Goal: Navigation & Orientation: Find specific page/section

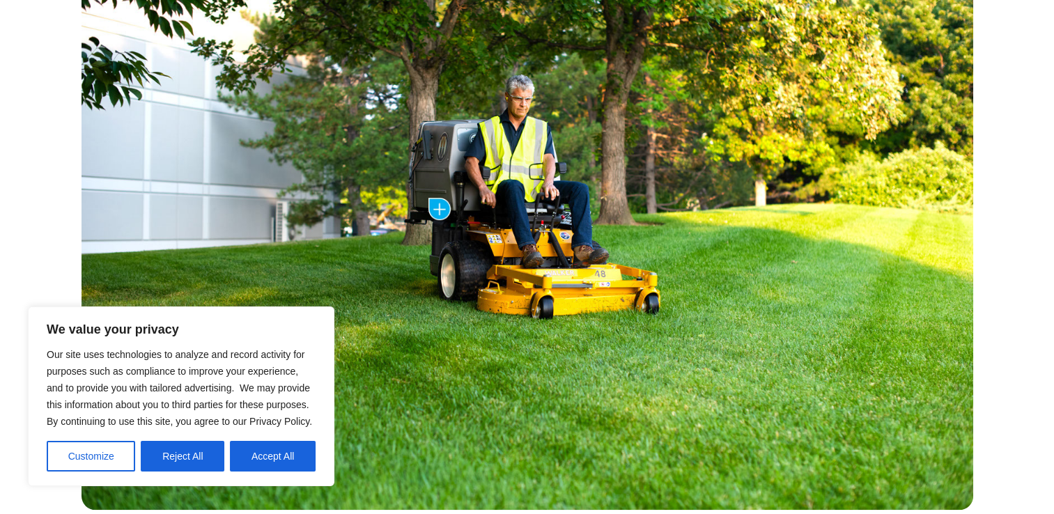
scroll to position [975, 0]
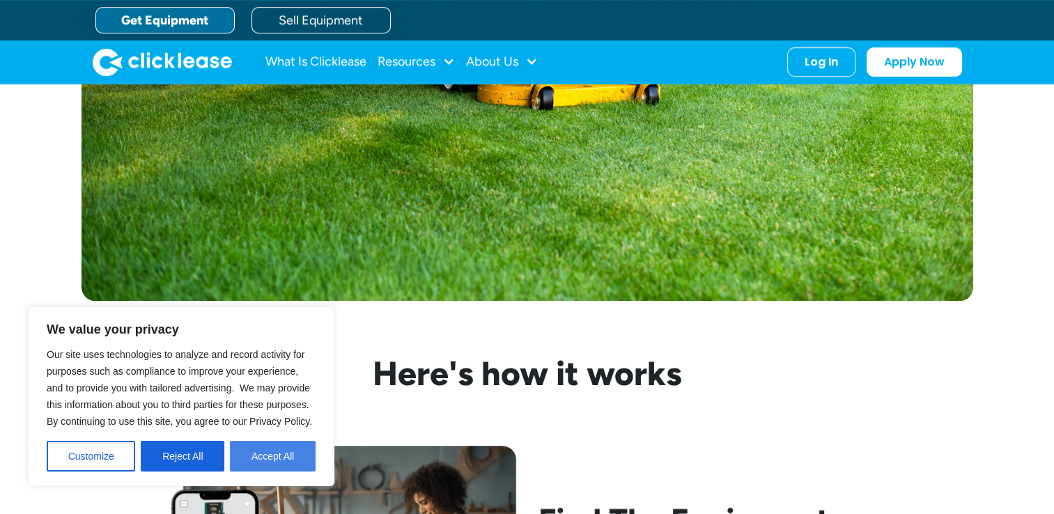
click at [281, 459] on button "Accept All" at bounding box center [273, 456] width 86 height 31
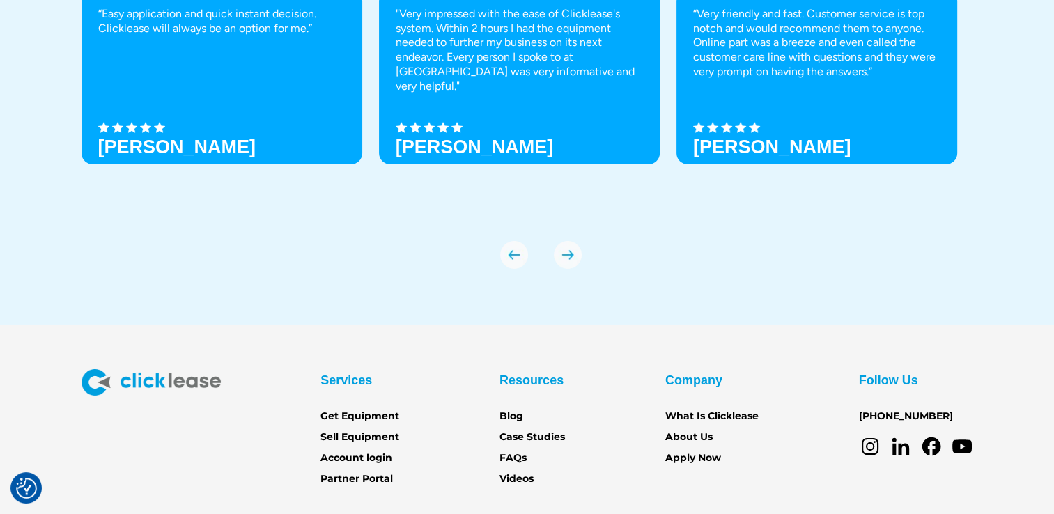
scroll to position [4909, 0]
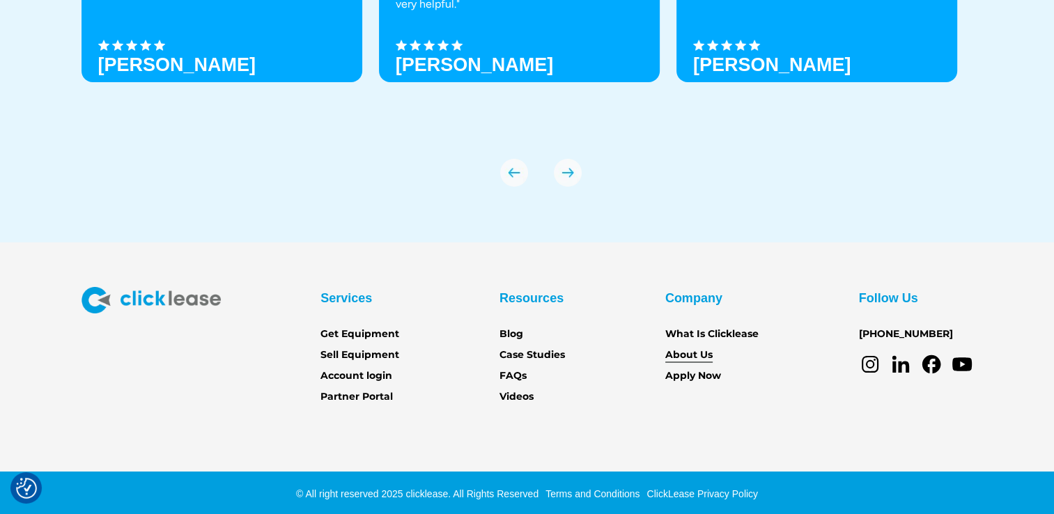
click at [691, 354] on link "About Us" at bounding box center [688, 354] width 47 height 15
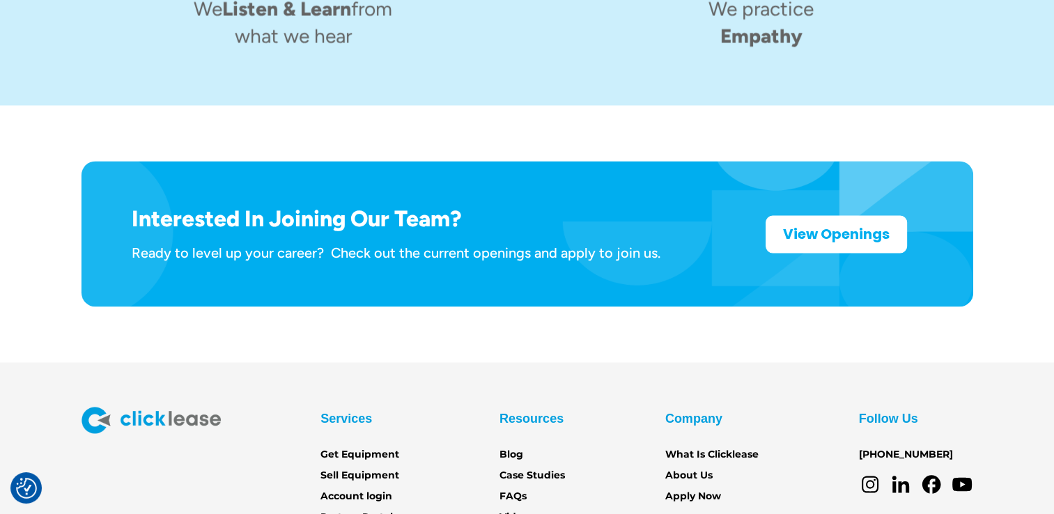
scroll to position [2285, 0]
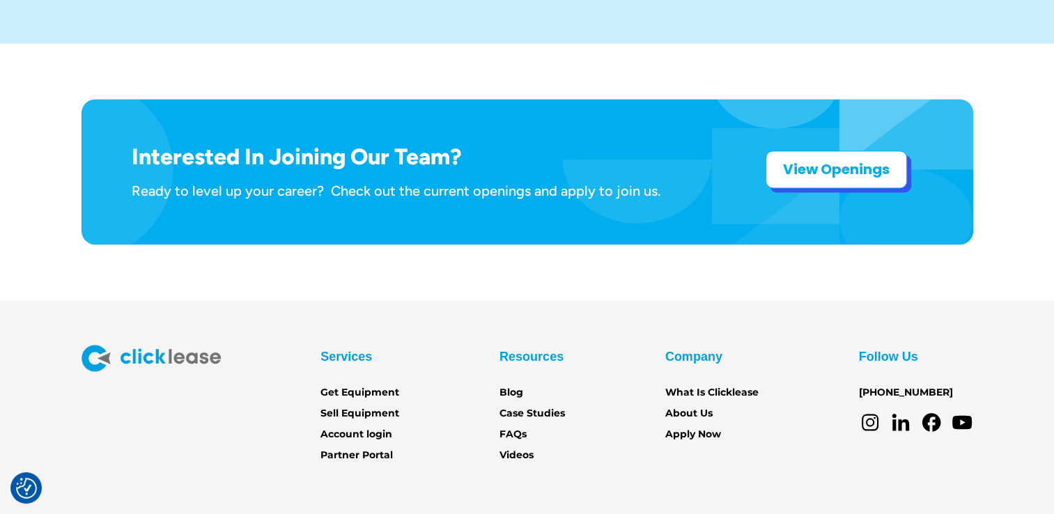
click at [836, 159] on strong "View Openings" at bounding box center [836, 168] width 107 height 19
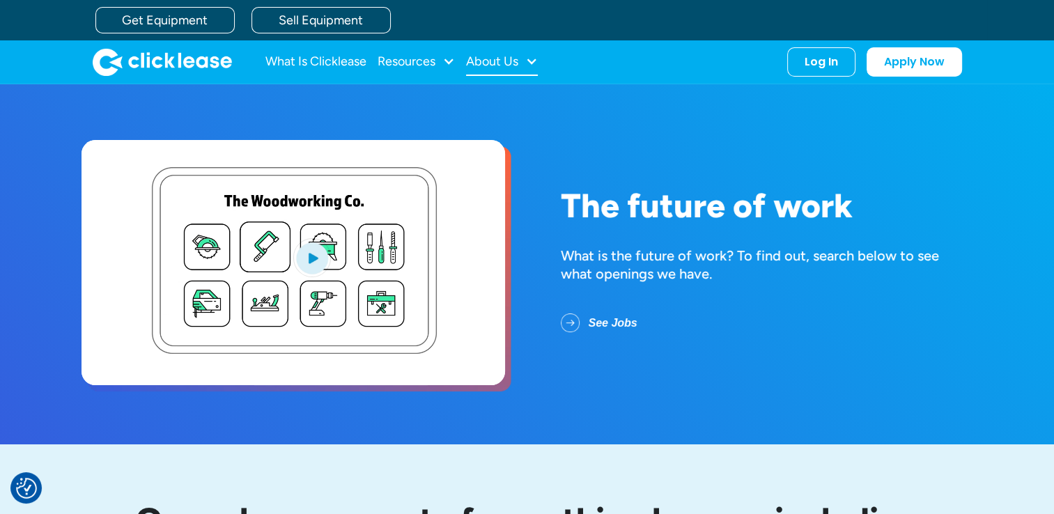
click at [524, 58] on div "About Us" at bounding box center [502, 62] width 72 height 28
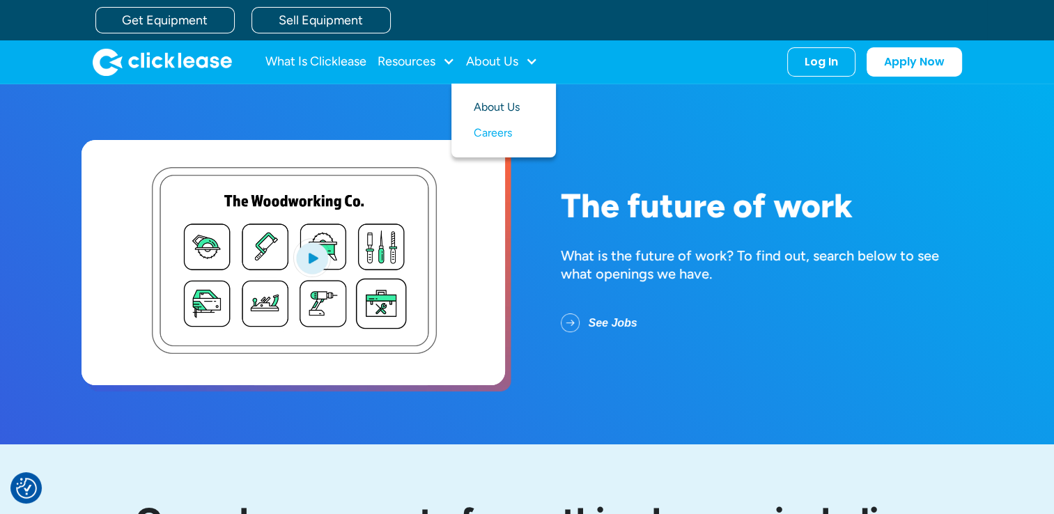
click at [506, 109] on link "About Us" at bounding box center [503, 108] width 60 height 26
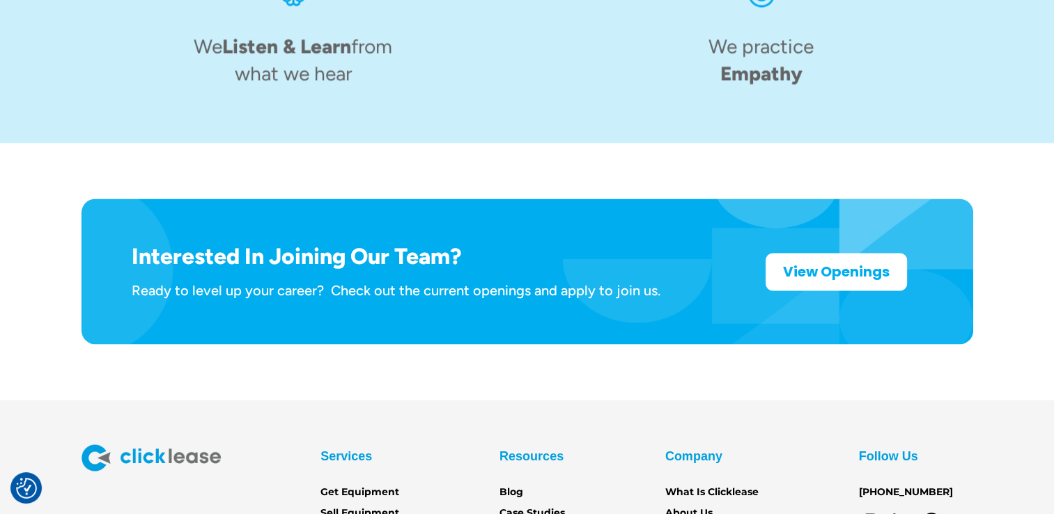
scroll to position [2285, 0]
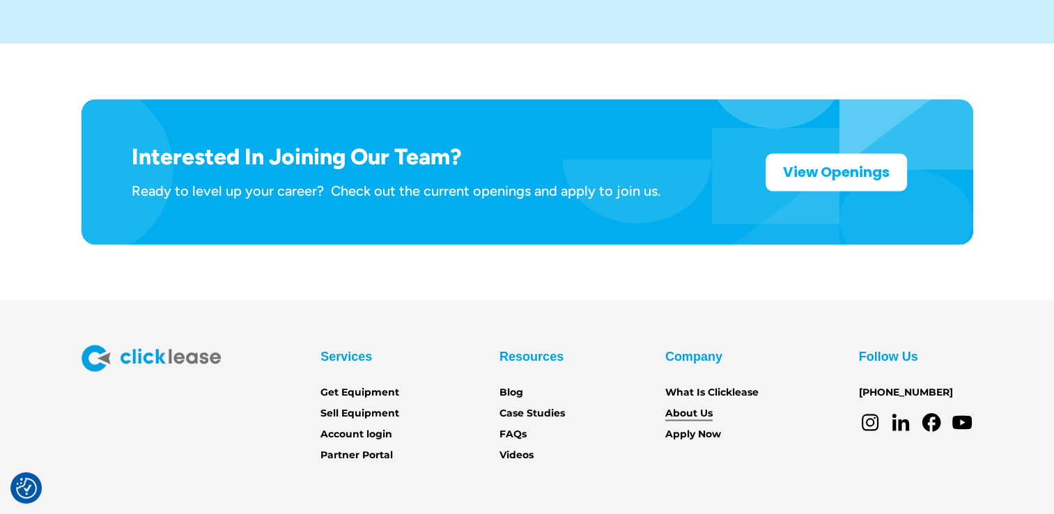
click at [691, 405] on link "About Us" at bounding box center [688, 412] width 47 height 15
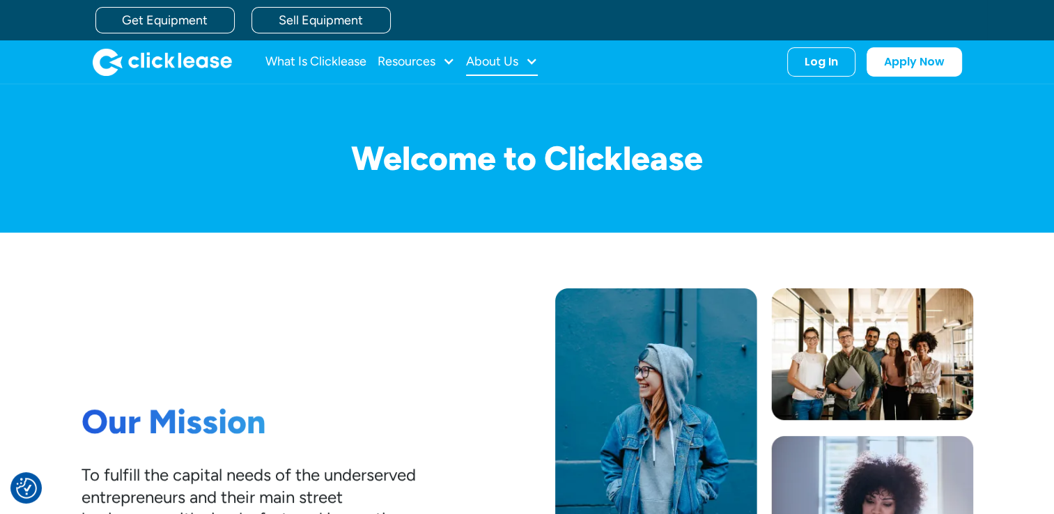
click at [507, 61] on div "About Us" at bounding box center [492, 61] width 52 height 0
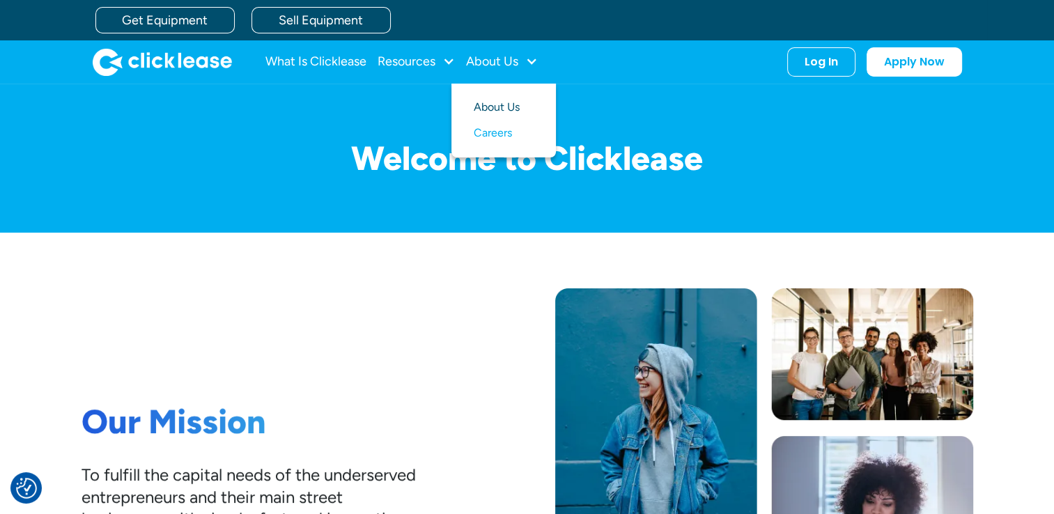
click at [498, 110] on link "About Us" at bounding box center [503, 108] width 60 height 26
